Goal: Obtain resource: Download file/media

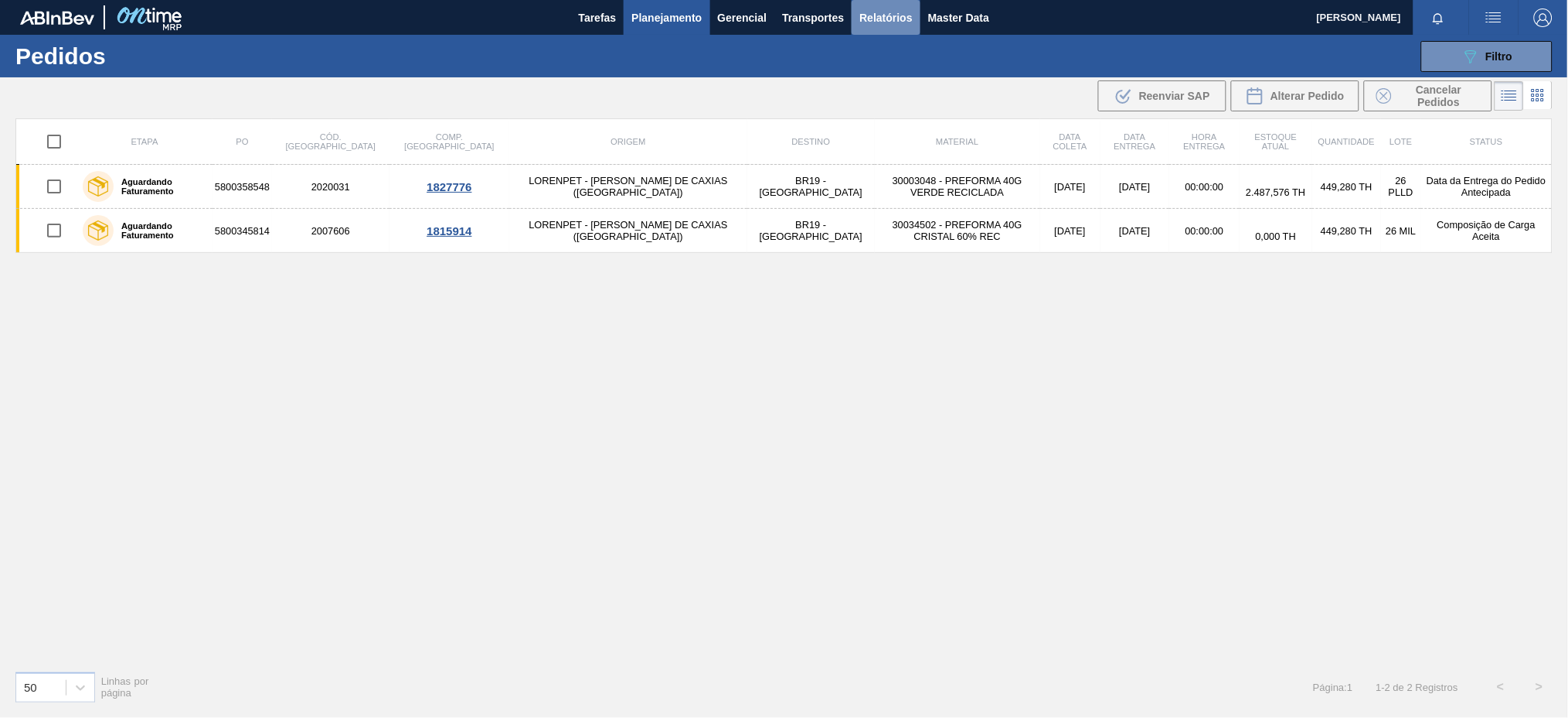
click at [869, 22] on span "Relatórios" at bounding box center [886, 18] width 52 height 19
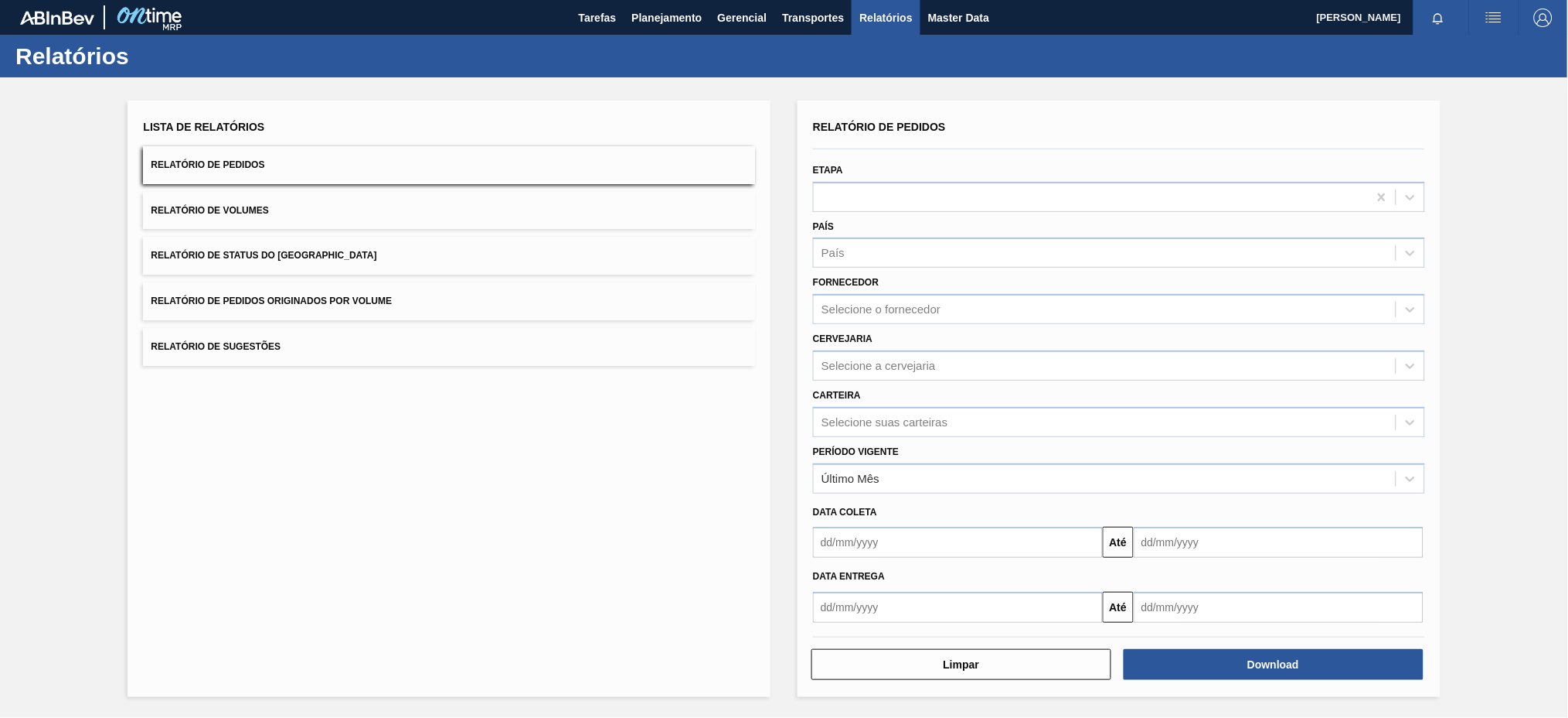
click at [267, 296] on span "Relatório de Pedidos Originados por Volume" at bounding box center [271, 301] width 242 height 11
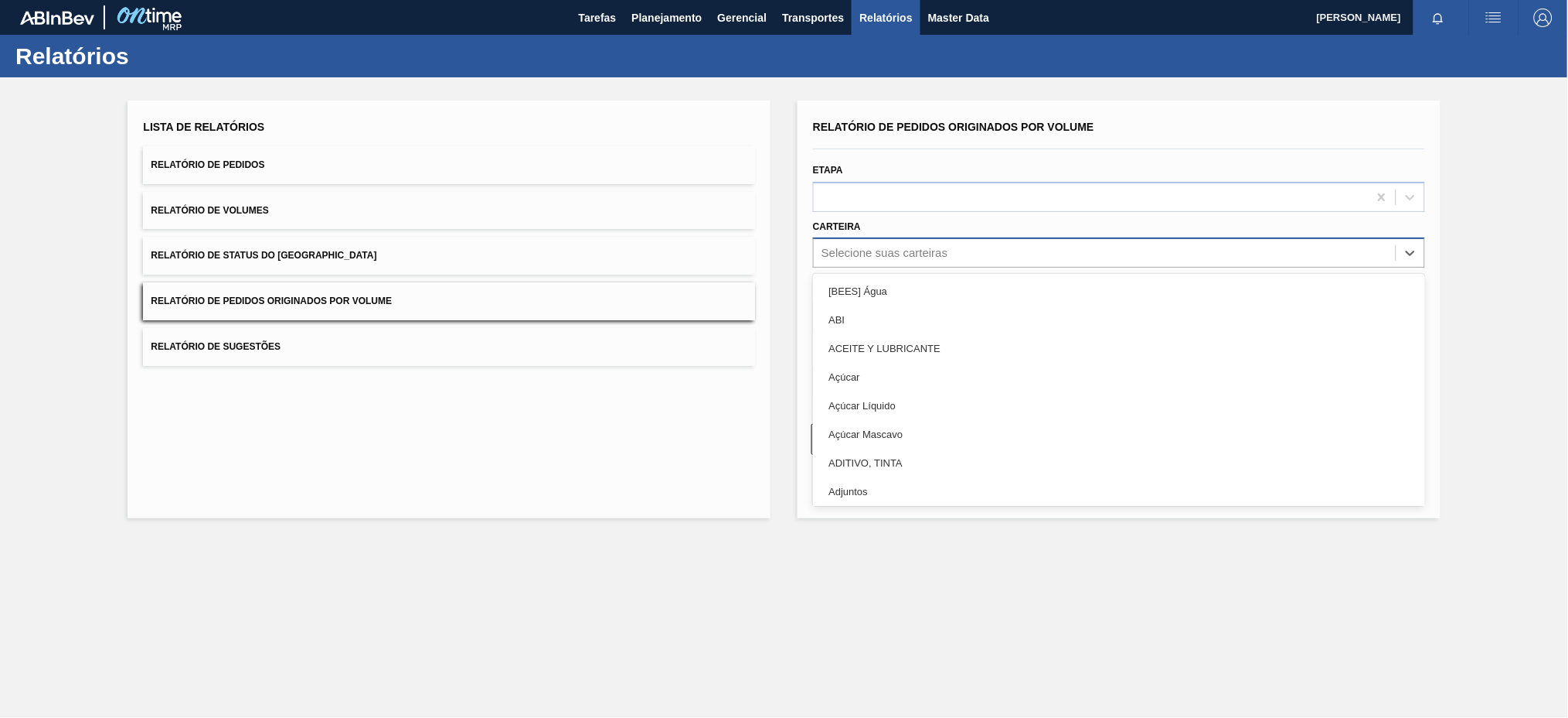
click at [1043, 256] on div "Selecione suas carteiras" at bounding box center [1104, 253] width 582 height 23
type input "pre"
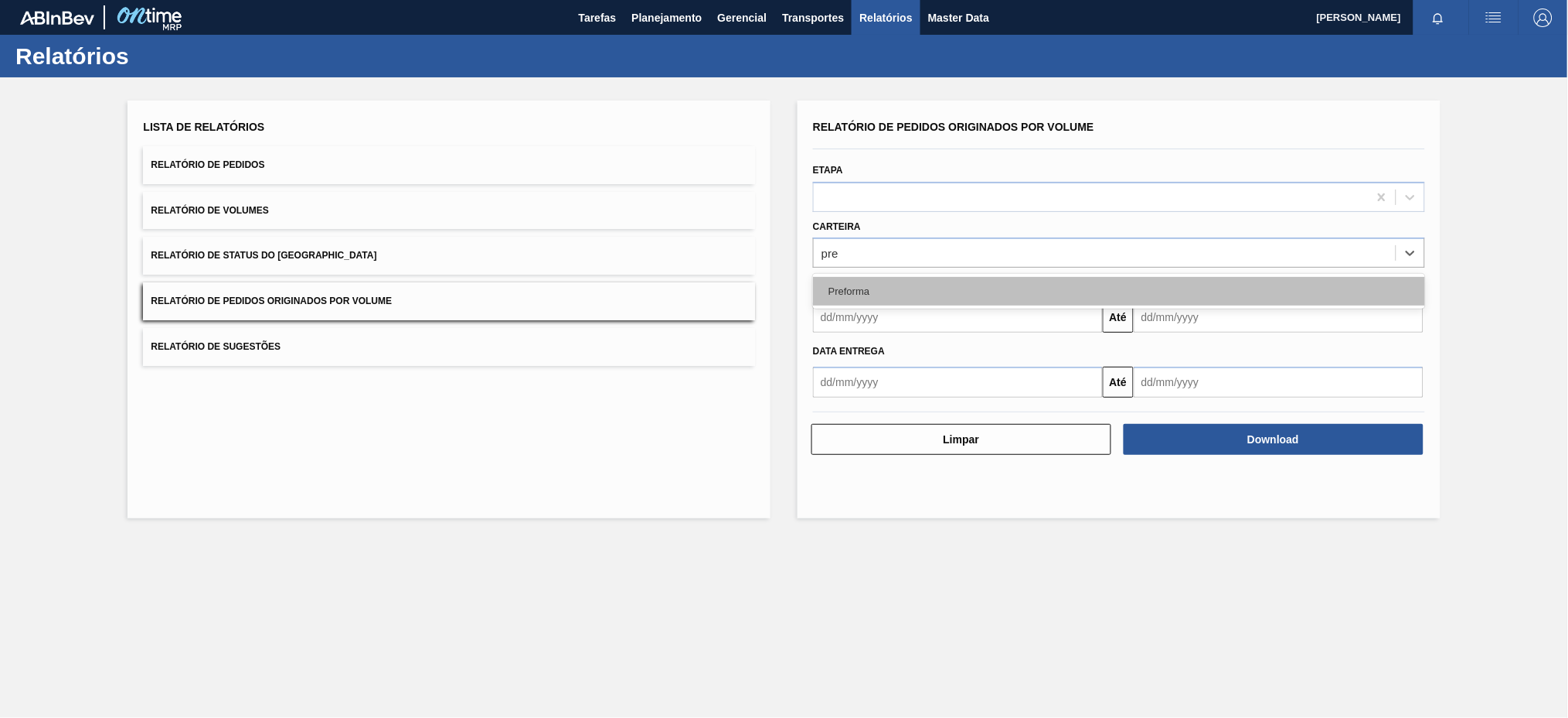
click at [1000, 298] on div "Preforma" at bounding box center [1119, 291] width 612 height 29
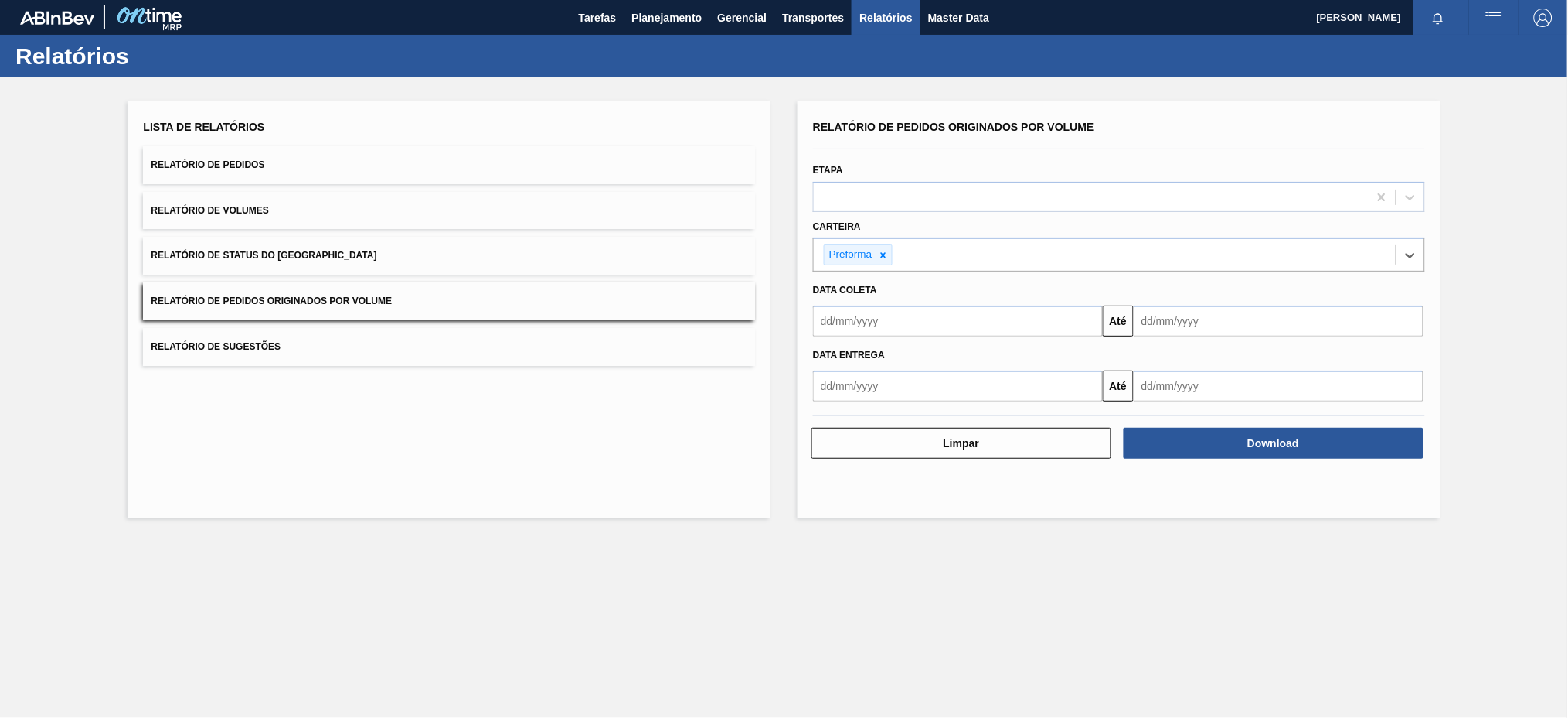
click at [1000, 314] on input "text" at bounding box center [958, 321] width 290 height 31
click at [830, 360] on button "Previous Month" at bounding box center [827, 358] width 11 height 11
click at [826, 426] on div "3" at bounding box center [831, 433] width 21 height 21
type input "[DATE]"
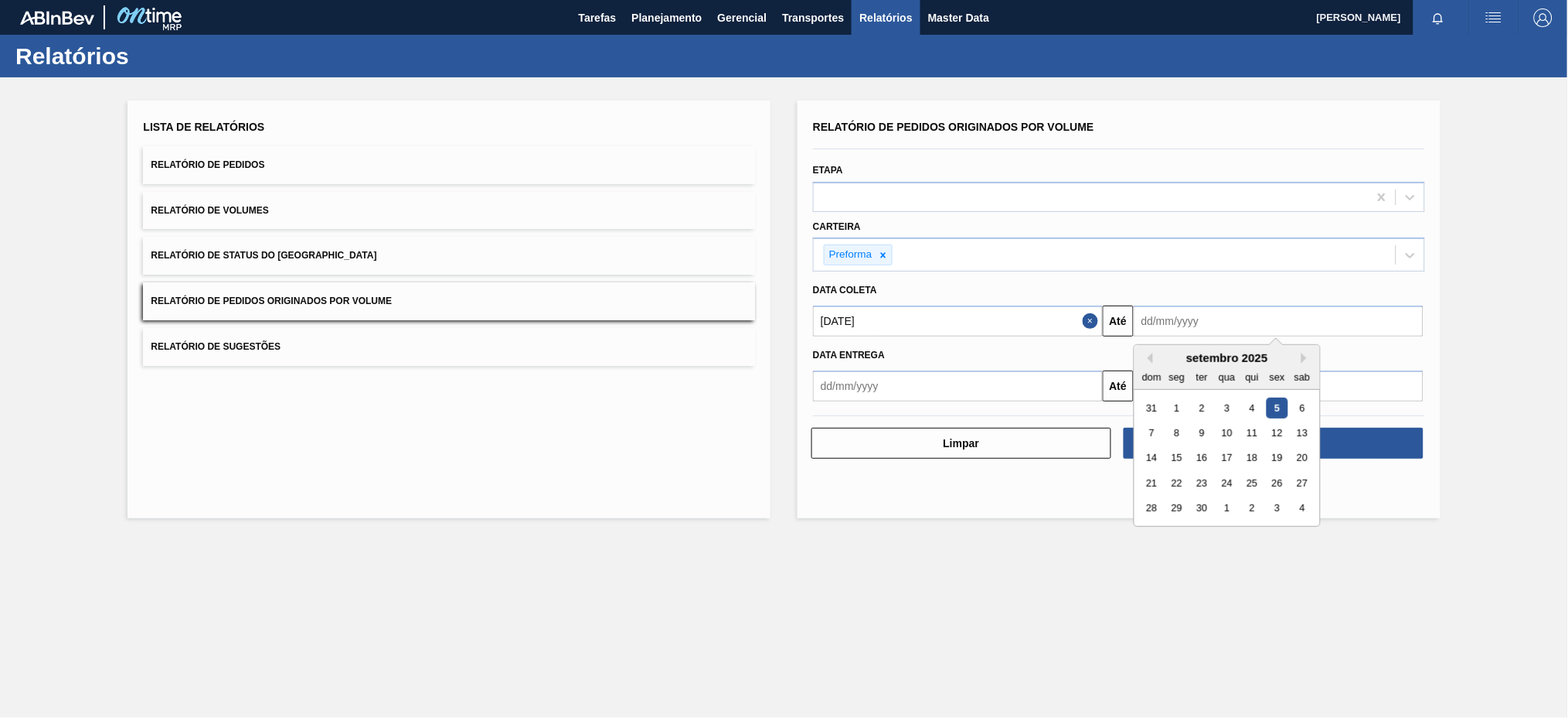
click at [1329, 318] on input "text" at bounding box center [1279, 321] width 290 height 31
click at [1274, 410] on div "5" at bounding box center [1277, 407] width 21 height 21
type input "[DATE]"
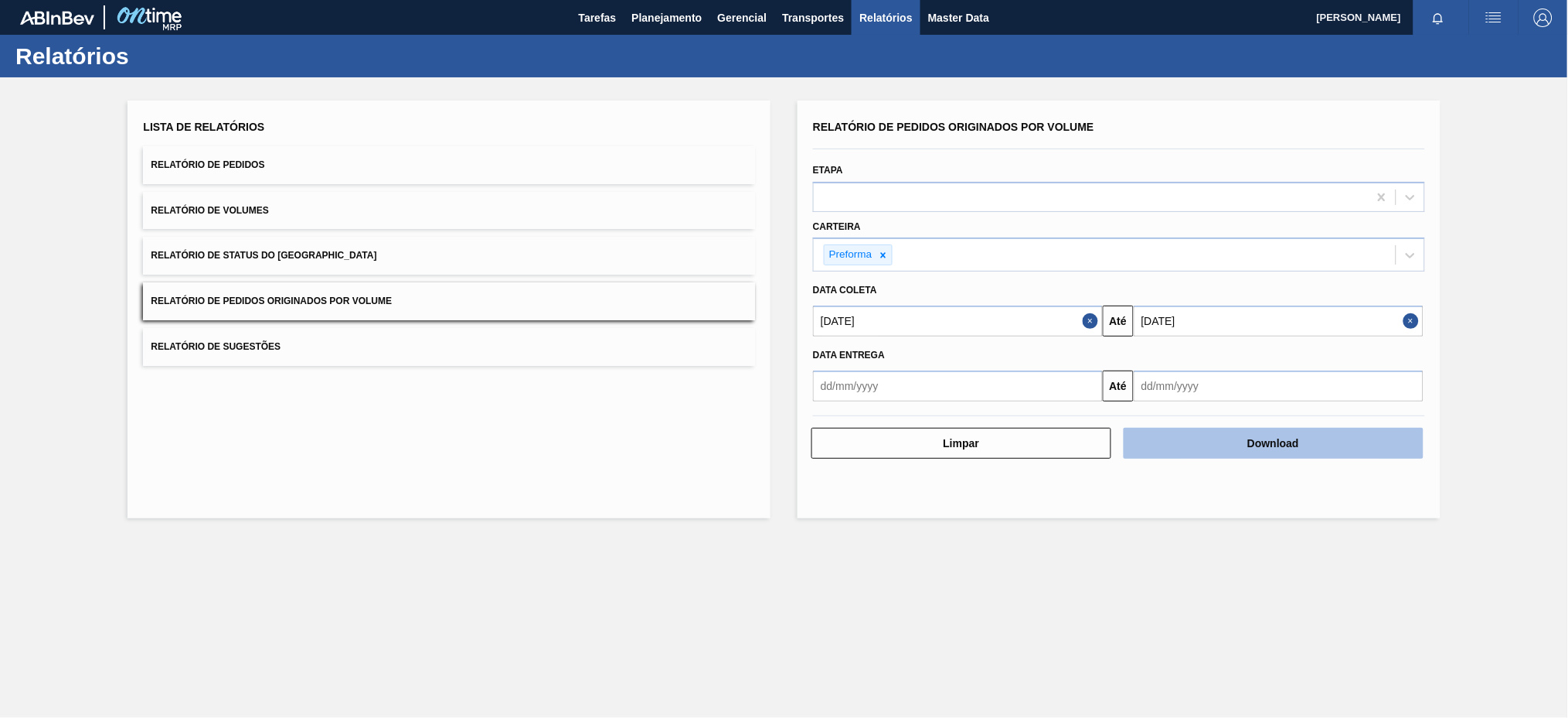
click at [1312, 438] on button "Download" at bounding box center [1274, 443] width 300 height 31
